Goal: Transaction & Acquisition: Obtain resource

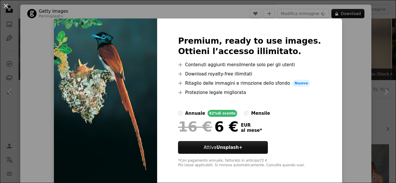
click at [341, 10] on div "An X shape Premium, ready to use images. Ottieni l’accesso illimitato. A plus s…" at bounding box center [198, 91] width 396 height 183
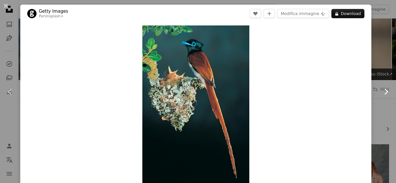
click at [375, 83] on link "Chevron right" at bounding box center [385, 92] width 20 height 56
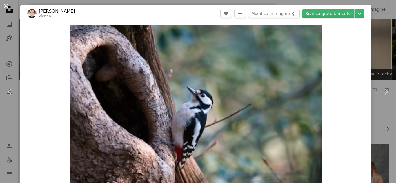
click at [5, 6] on button "An X shape" at bounding box center [5, 5] width 7 height 7
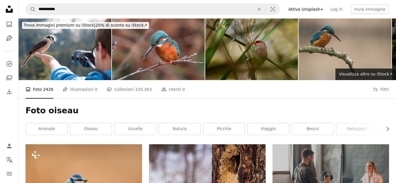
click at [5, 6] on icon "Unsplash logo Home Unsplash" at bounding box center [9, 9] width 12 height 12
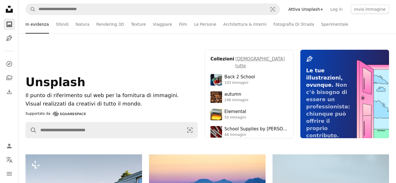
click at [5, 6] on icon "Unsplash logo Home Unsplash" at bounding box center [9, 9] width 12 height 12
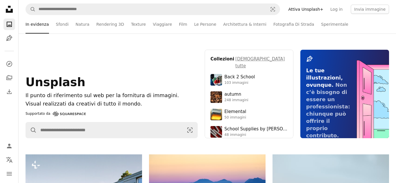
click at [4, 5] on icon "Unsplash logo Home Unsplash" at bounding box center [9, 9] width 12 height 12
click at [4, 6] on icon "Unsplash logo Home Unsplash" at bounding box center [9, 9] width 12 height 12
